Goal: Find contact information: Find contact information

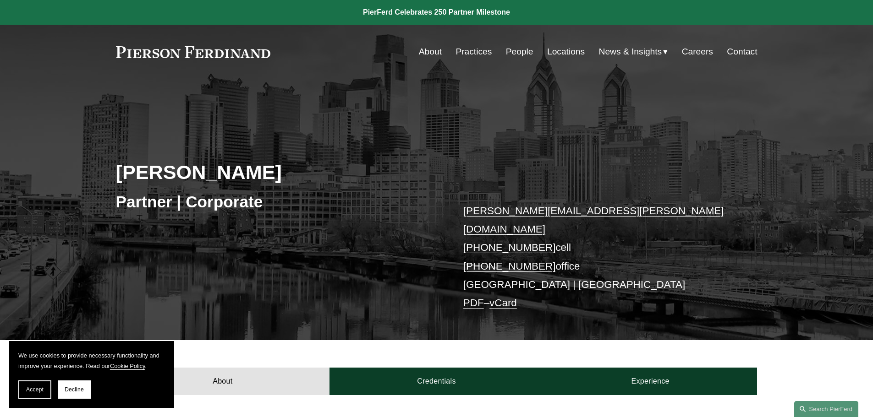
click at [737, 47] on link "Contact" at bounding box center [742, 51] width 30 height 17
drag, startPoint x: 612, startPoint y: 213, endPoint x: 454, endPoint y: 204, distance: 158.3
click at [454, 204] on div "Jonathan Rosan Partner | Corporate jonathan.rosan@pierferd.com +1.610.952.5708 …" at bounding box center [436, 222] width 873 height 235
copy link "jonathan.rosan@pierferd.com"
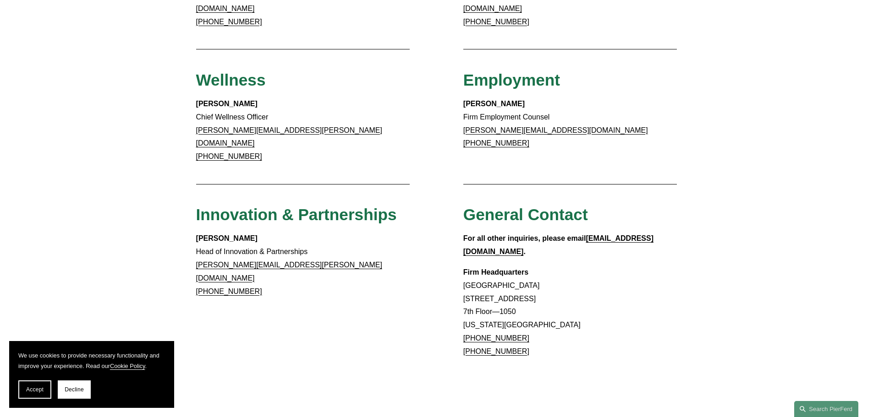
scroll to position [856, 0]
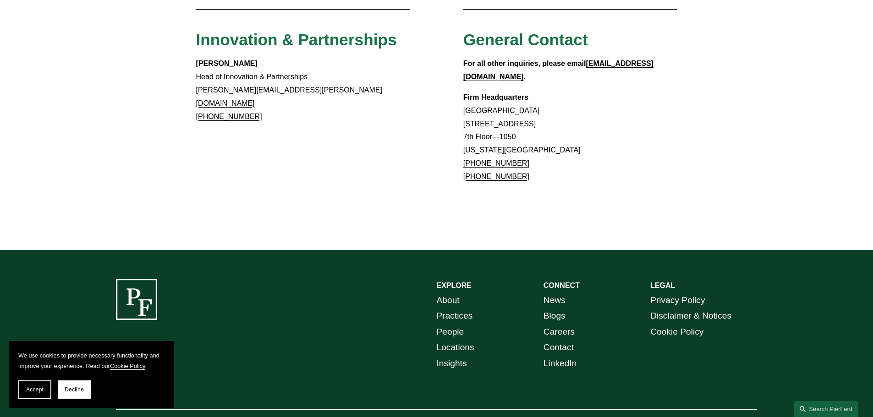
click at [462, 340] on link "Locations" at bounding box center [456, 348] width 38 height 16
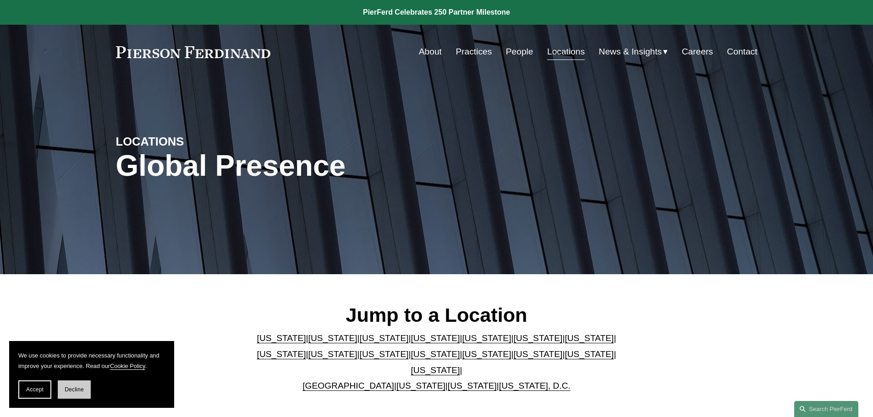
click at [82, 390] on span "Decline" at bounding box center [74, 390] width 19 height 6
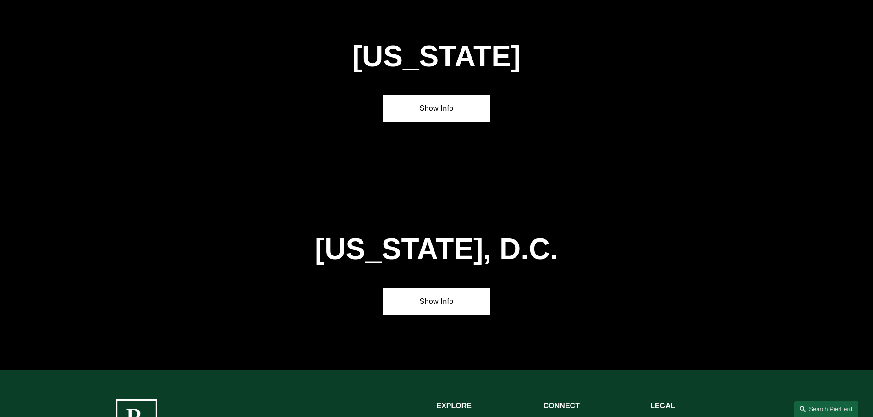
scroll to position [3875, 0]
